Goal: Task Accomplishment & Management: Complete application form

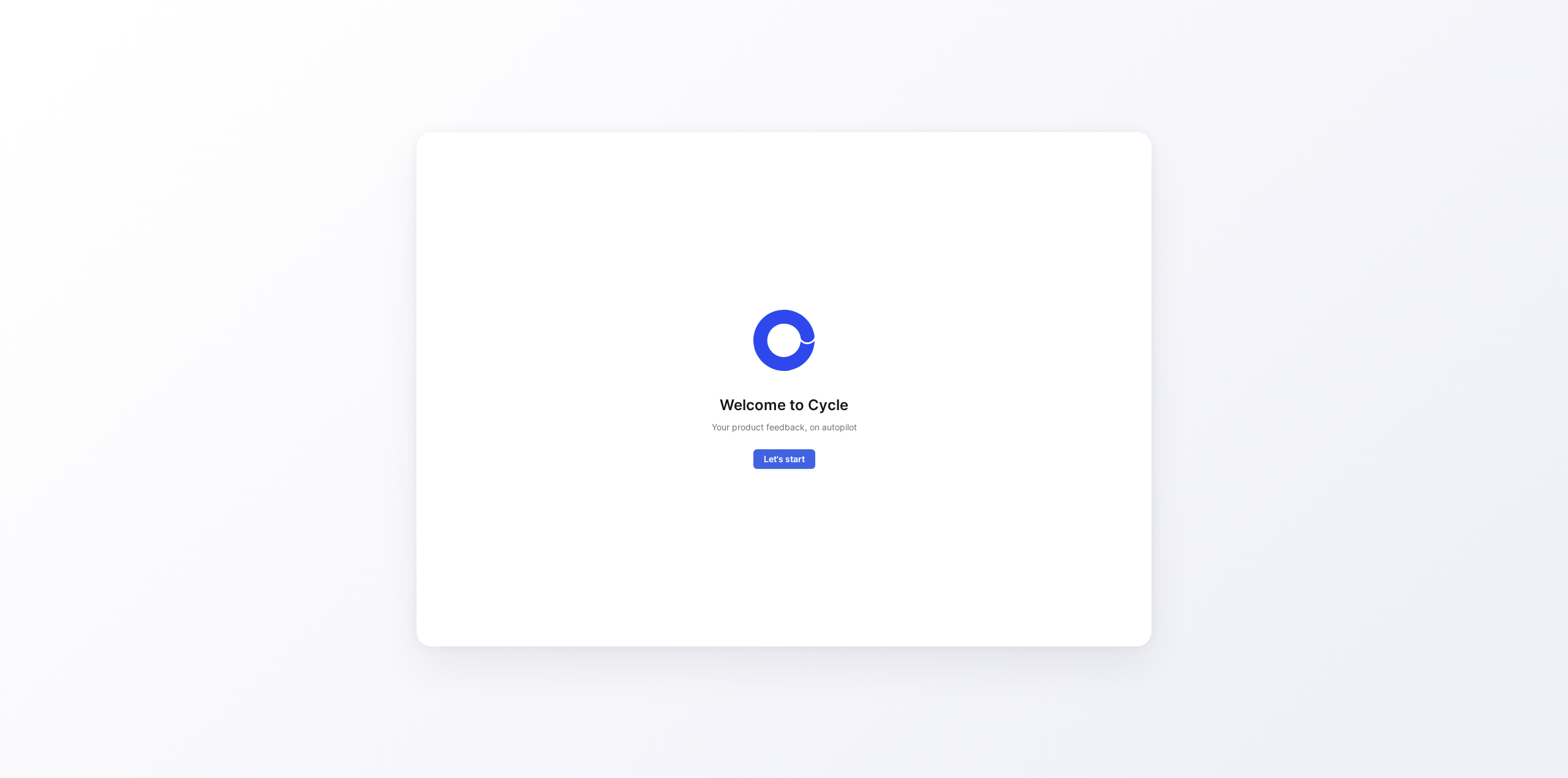
click at [786, 458] on span "Let's start" at bounding box center [784, 459] width 41 height 15
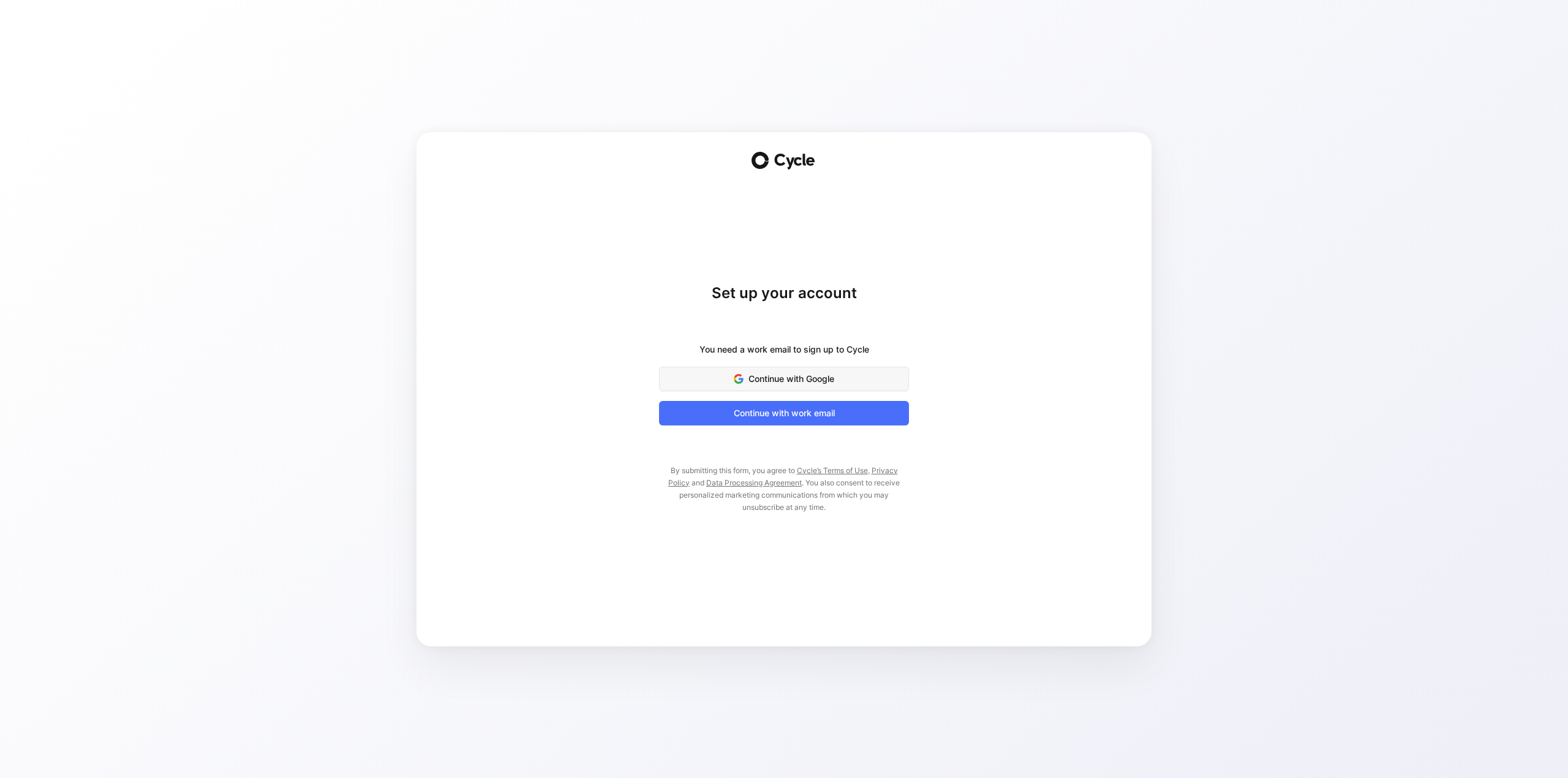
click at [782, 380] on span "Continue with Google" at bounding box center [784, 379] width 220 height 15
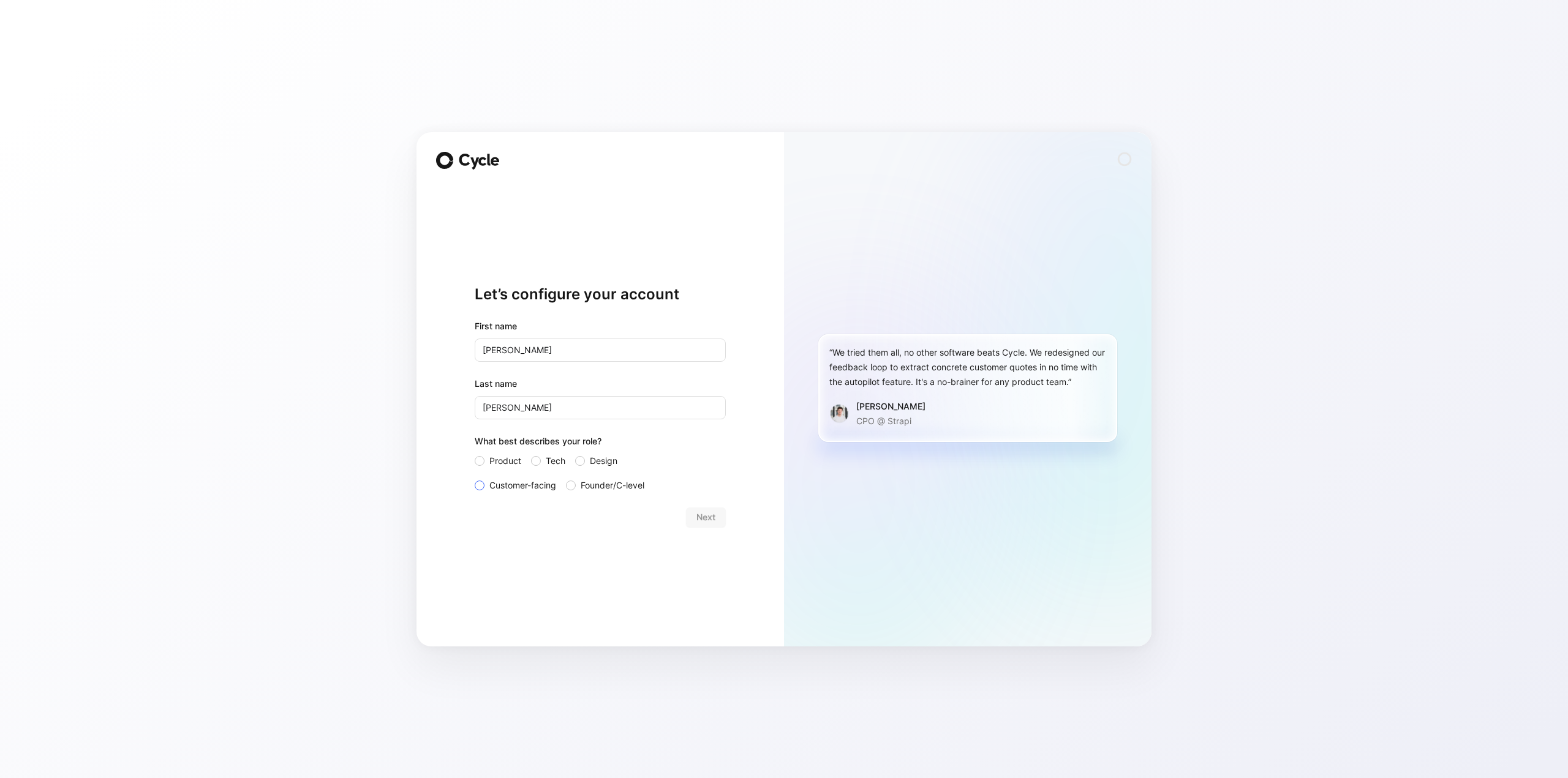
click at [479, 483] on div at bounding box center [479, 485] width 10 height 10
click at [475, 478] on input "Customer-facing" at bounding box center [475, 478] width 0 height 0
click at [715, 514] on button "Next" at bounding box center [706, 518] width 40 height 20
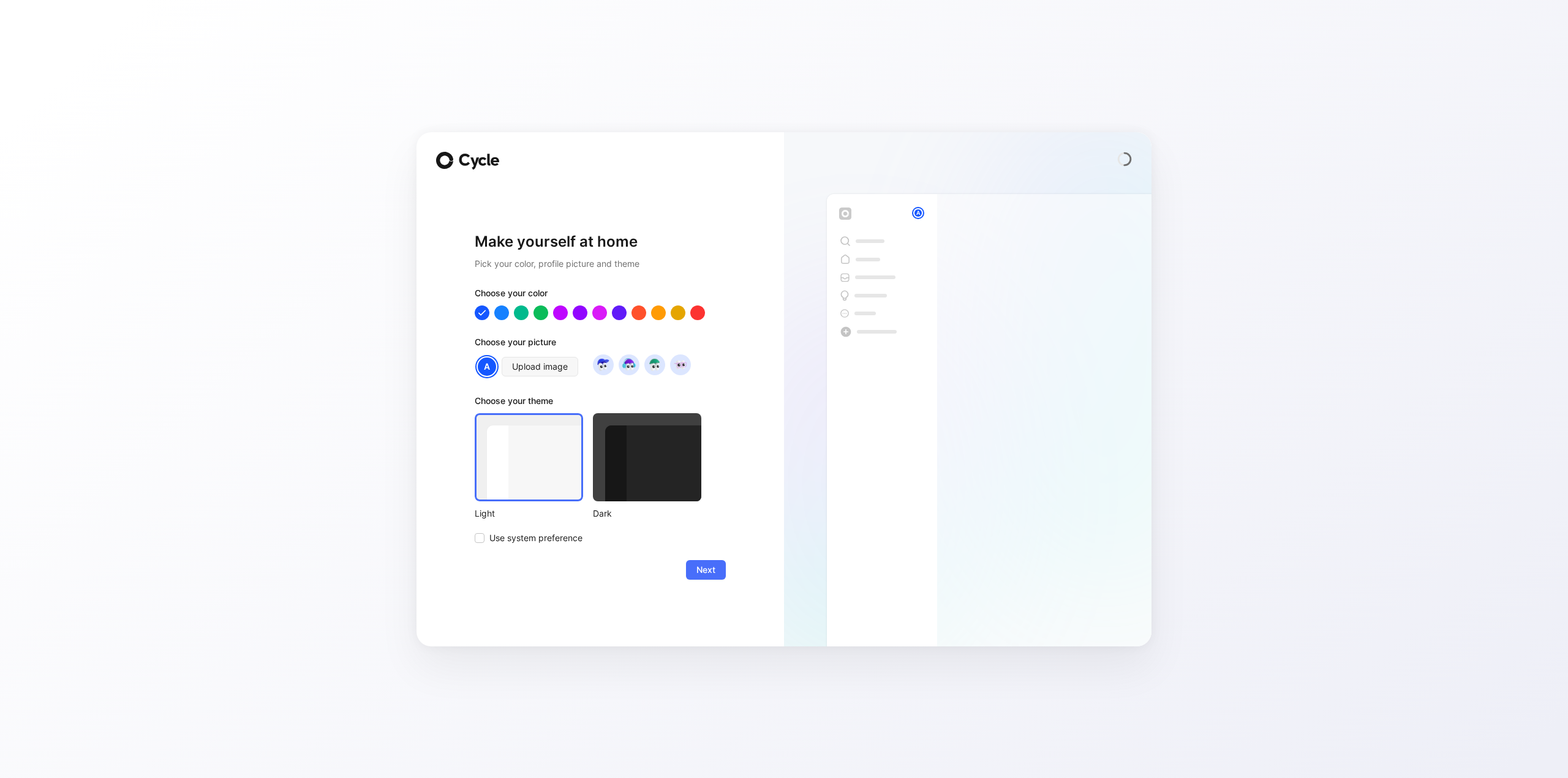
drag, startPoint x: 541, startPoint y: 312, endPoint x: 546, endPoint y: 327, distance: 15.8
click at [542, 313] on div at bounding box center [541, 313] width 15 height 15
click at [543, 370] on span "Upload image" at bounding box center [540, 367] width 56 height 15
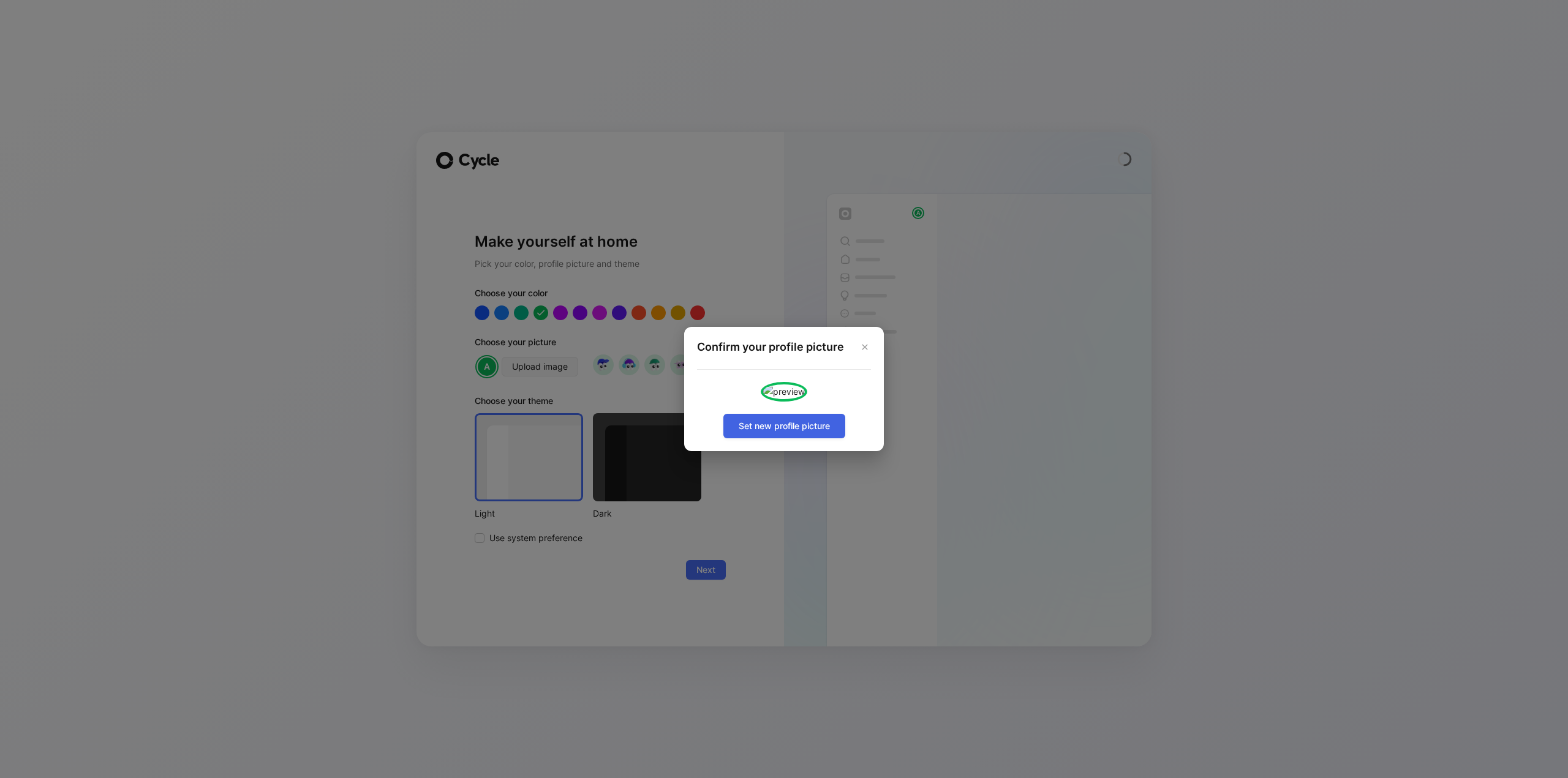
click at [802, 438] on button "Set new profile picture" at bounding box center [784, 426] width 122 height 25
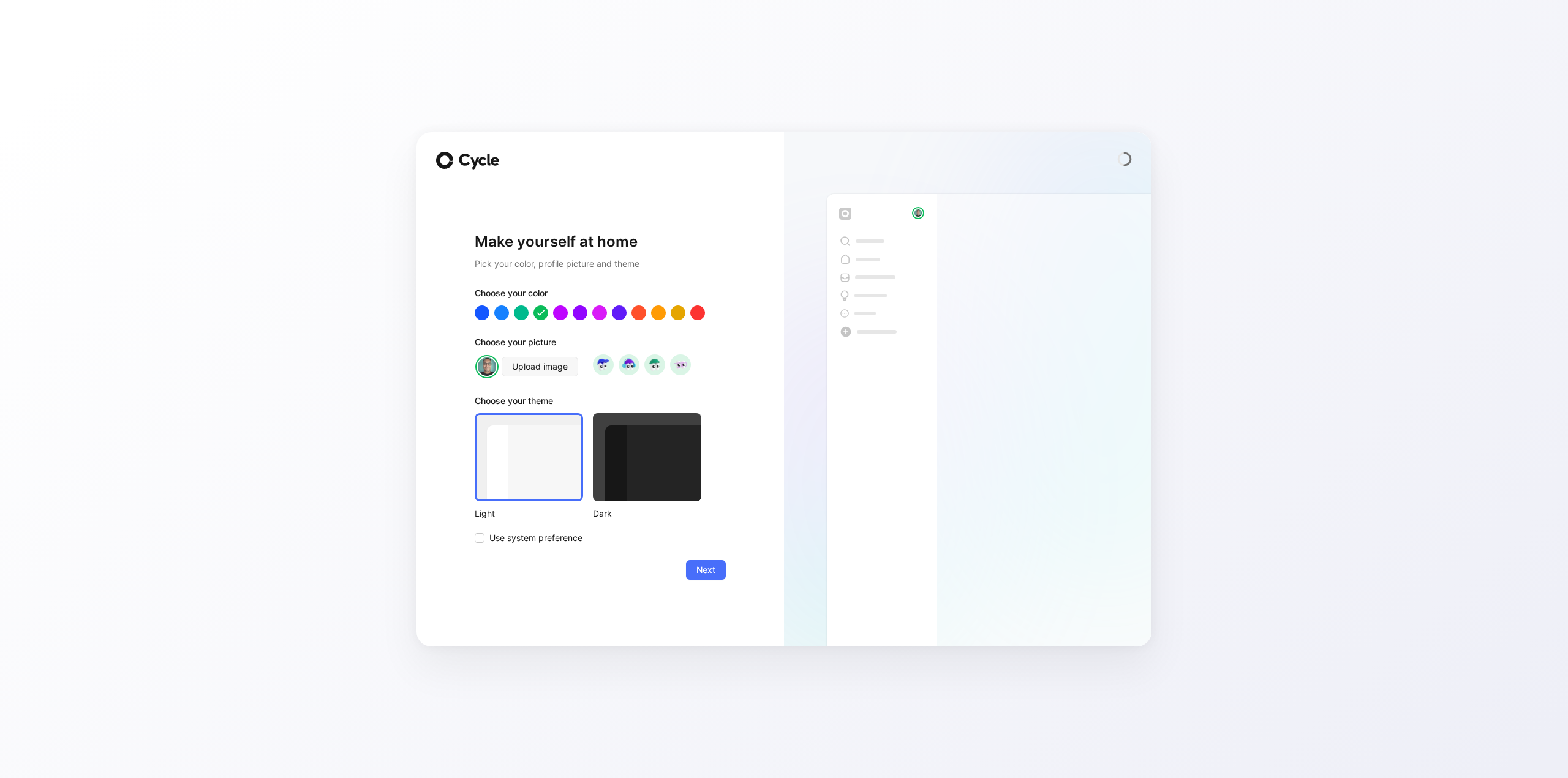
click at [646, 435] on div at bounding box center [647, 457] width 108 height 88
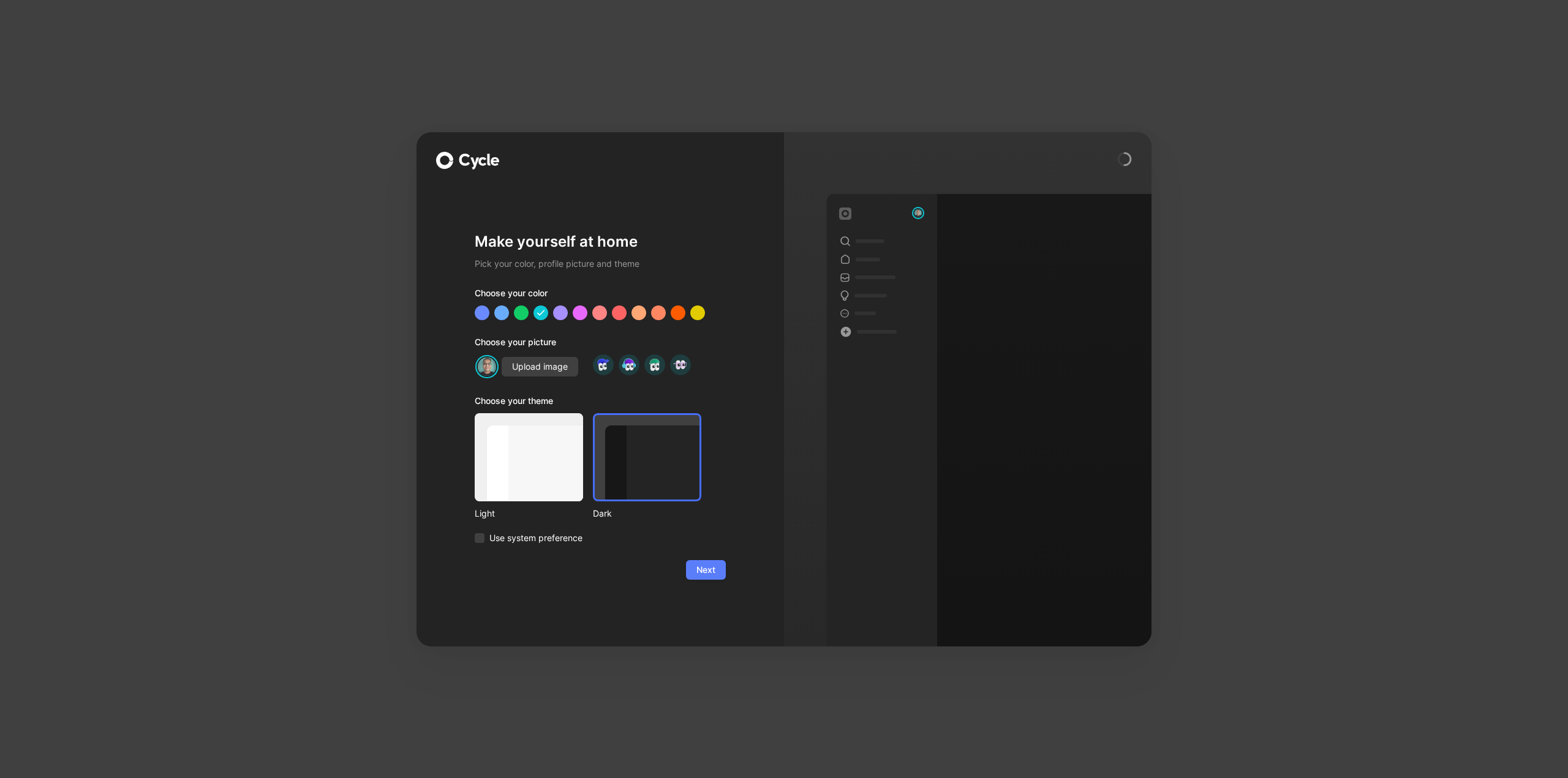
click at [708, 574] on span "Next" at bounding box center [706, 570] width 19 height 15
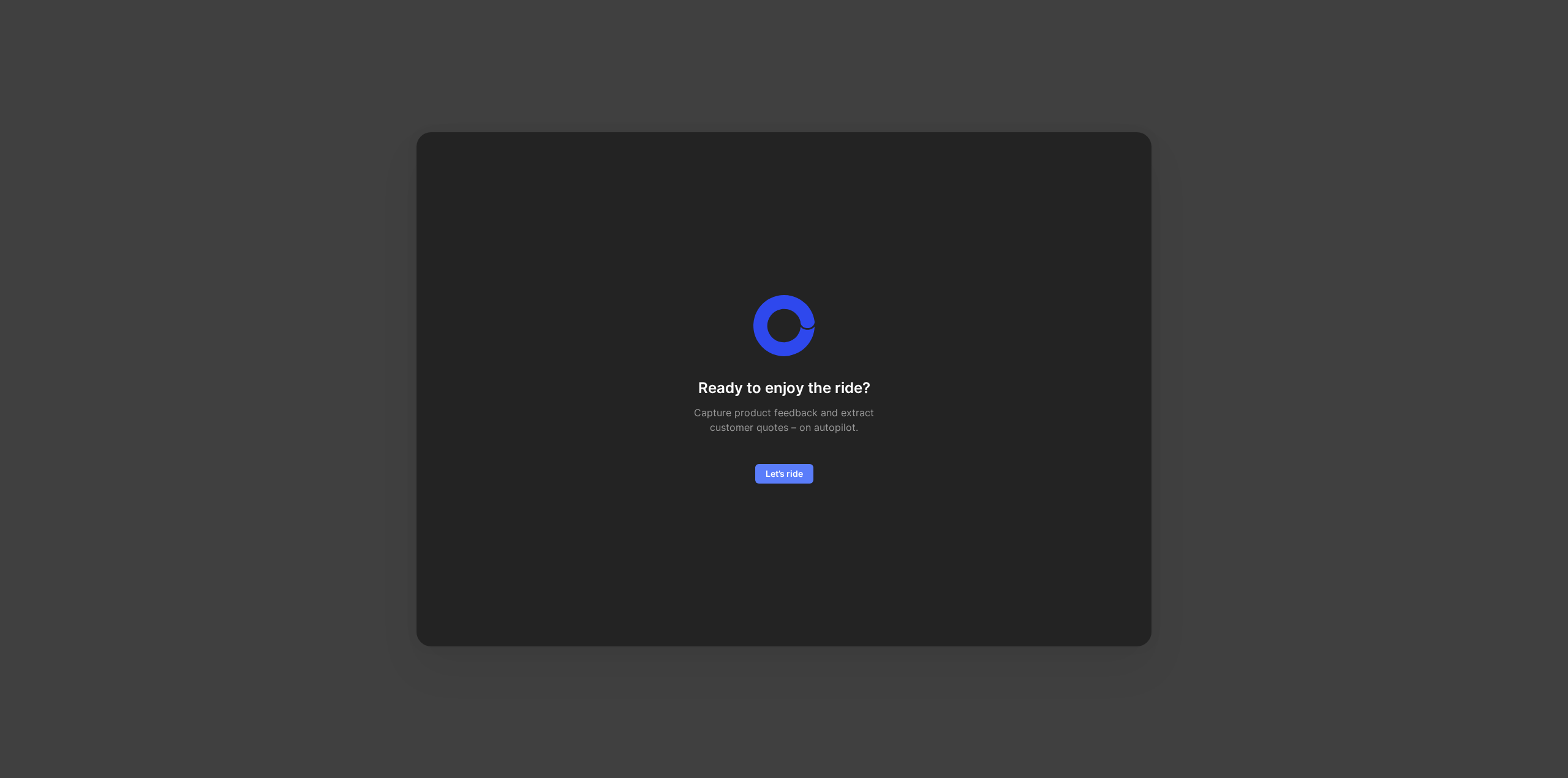
click at [797, 474] on span "Let’s ride" at bounding box center [784, 474] width 37 height 15
